Goal: Navigation & Orientation: Understand site structure

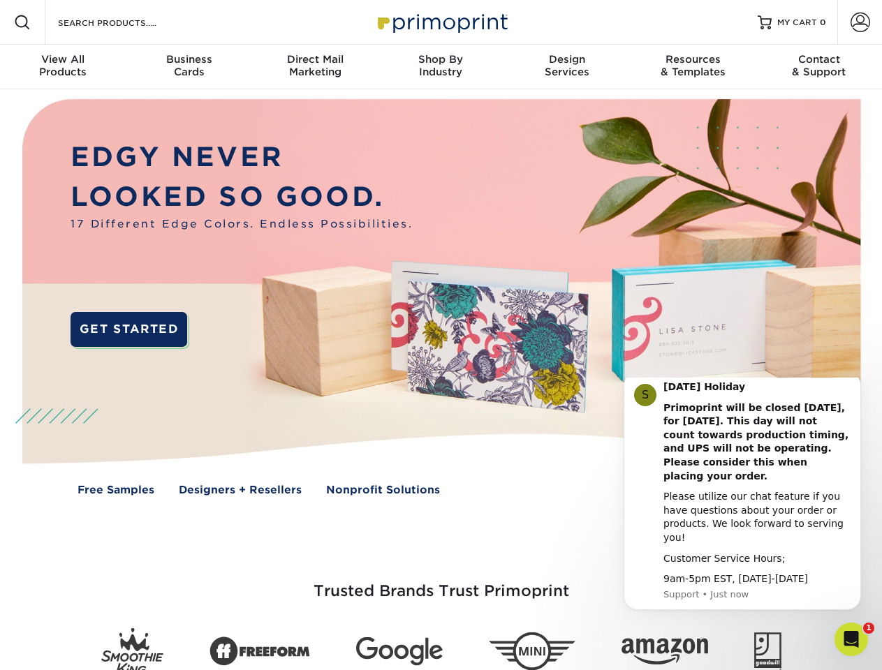
click at [440, 335] on img at bounding box center [440, 307] width 873 height 436
click at [22, 22] on span at bounding box center [22, 22] width 17 height 17
click at [859, 22] on span at bounding box center [860, 23] width 20 height 20
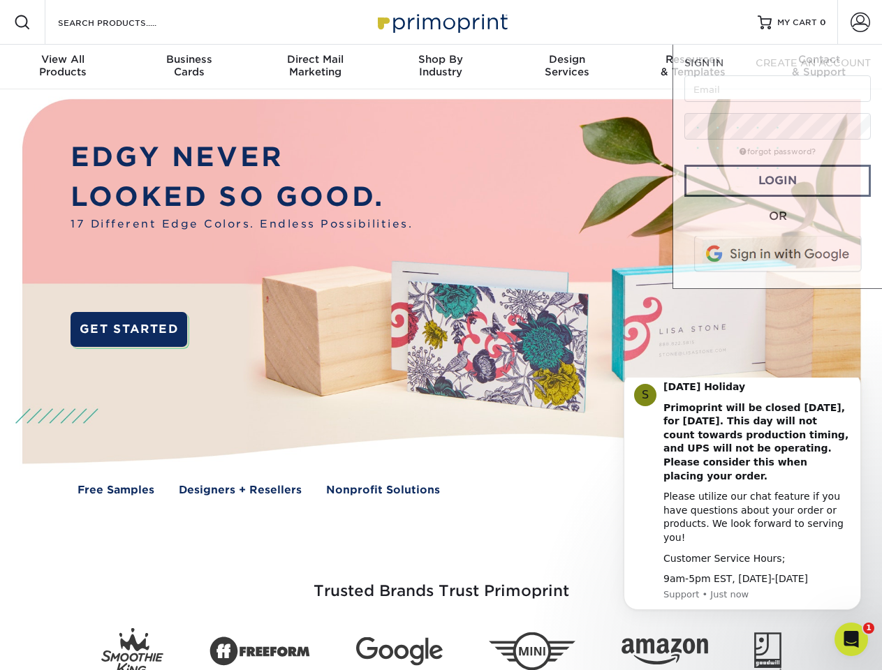
click at [63, 67] on div "View All Products" at bounding box center [63, 65] width 126 height 25
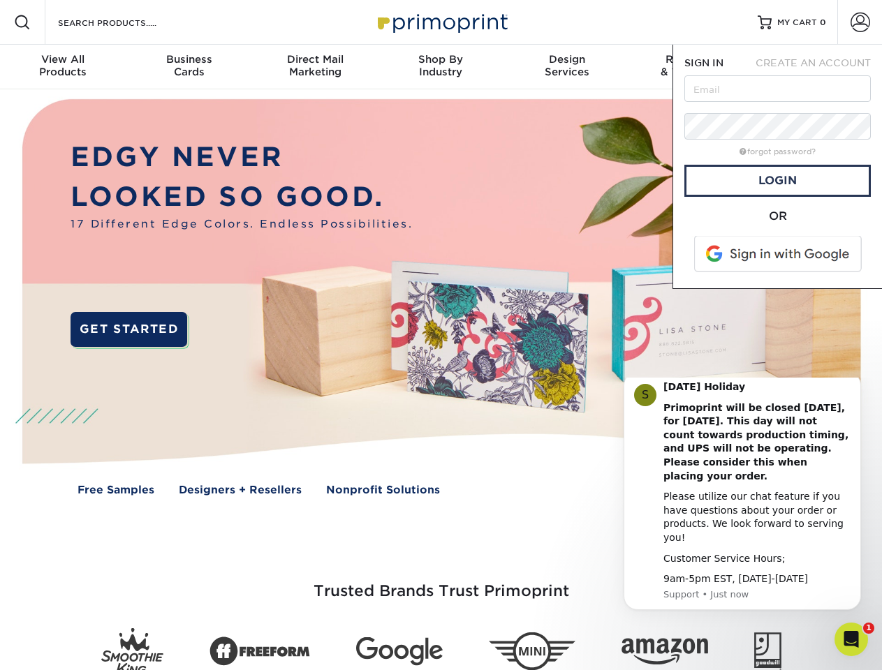
click at [188, 67] on div "Business Cards" at bounding box center [189, 65] width 126 height 25
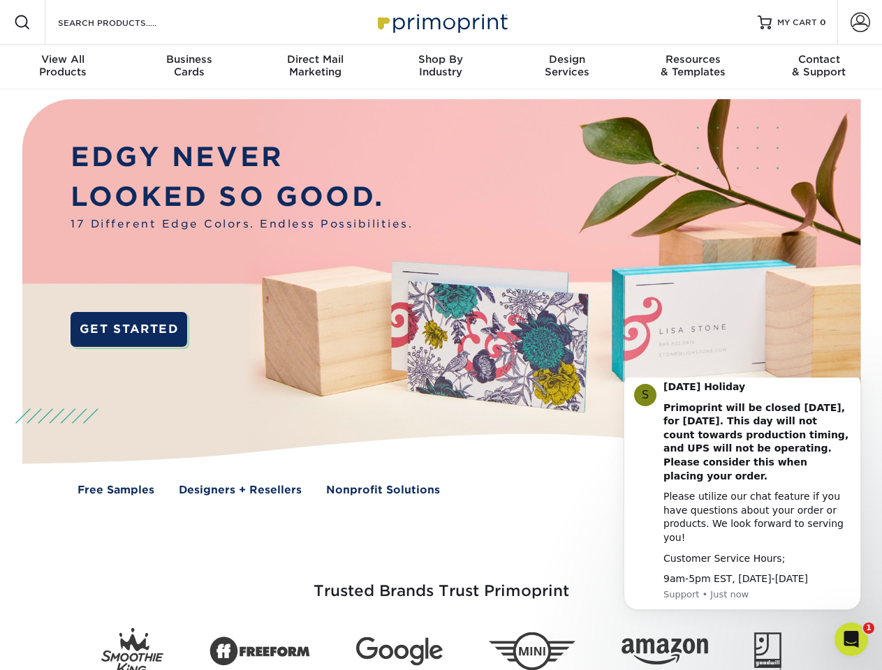
click at [315, 67] on div "Direct Mail Marketing" at bounding box center [315, 65] width 126 height 25
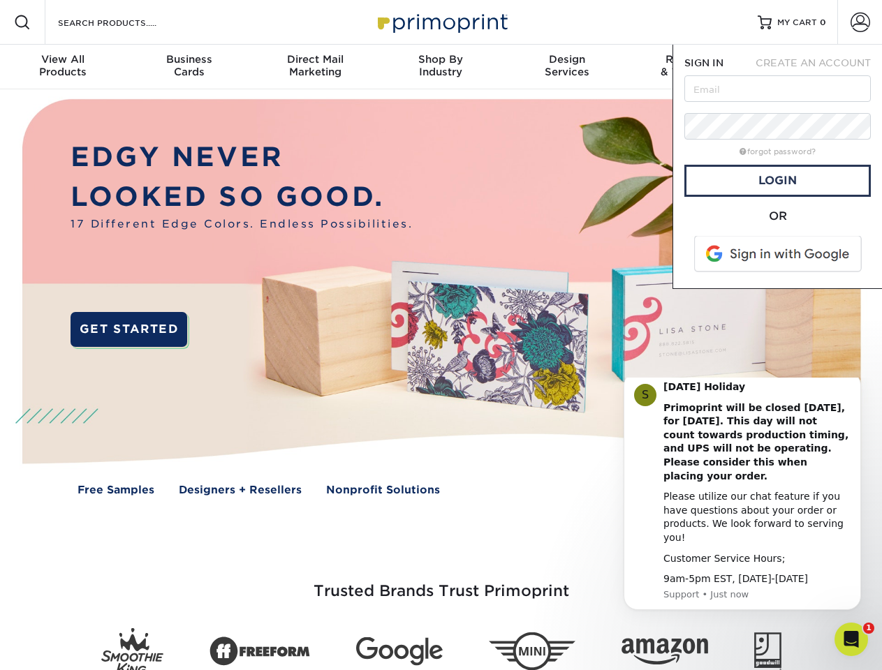
click at [440, 67] on div "Shop By Industry" at bounding box center [441, 65] width 126 height 25
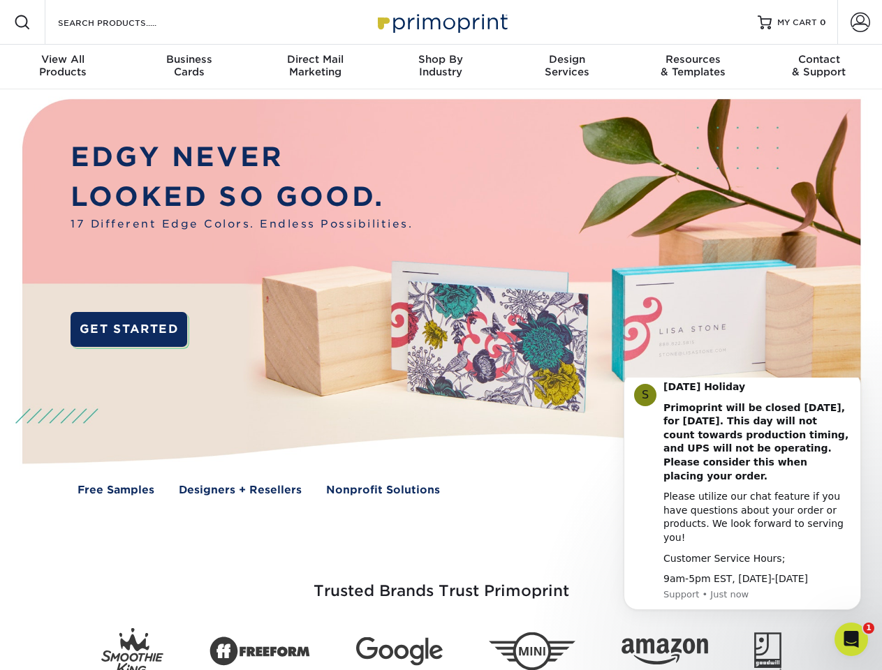
click at [567, 67] on div "Design Services" at bounding box center [567, 65] width 126 height 25
click at [692, 67] on span "SIGN IN" at bounding box center [703, 62] width 39 height 11
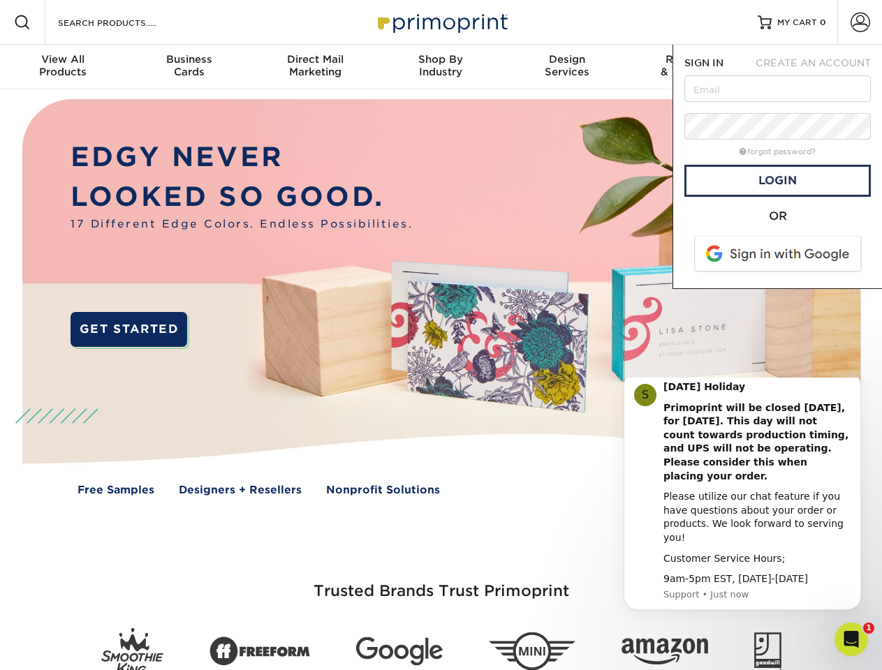
click at [819, 67] on div "Contact & Support" at bounding box center [819, 65] width 126 height 25
